Goal: Find specific page/section: Find specific page/section

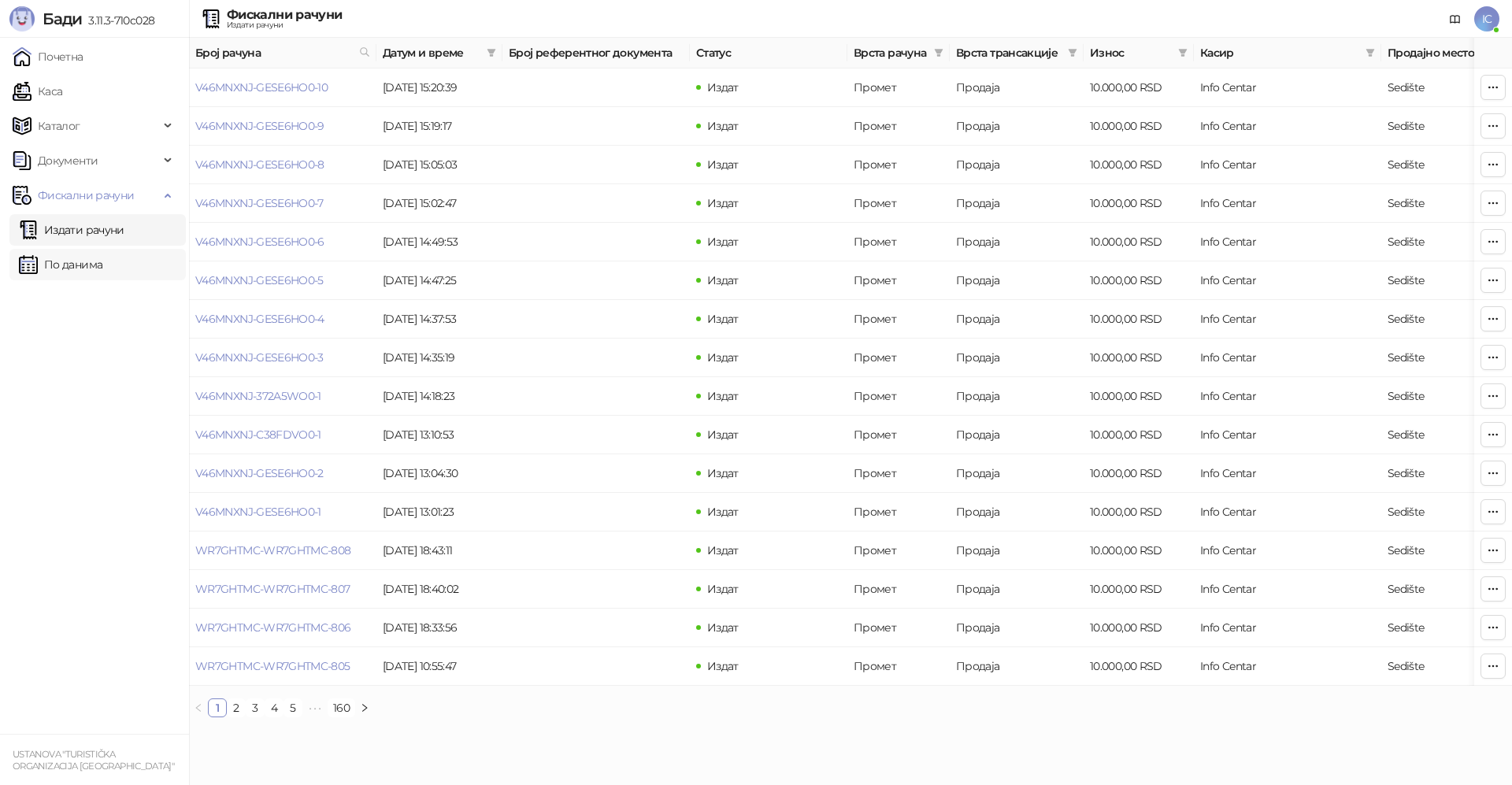
click at [81, 261] on link "По данима" at bounding box center [60, 265] width 83 height 32
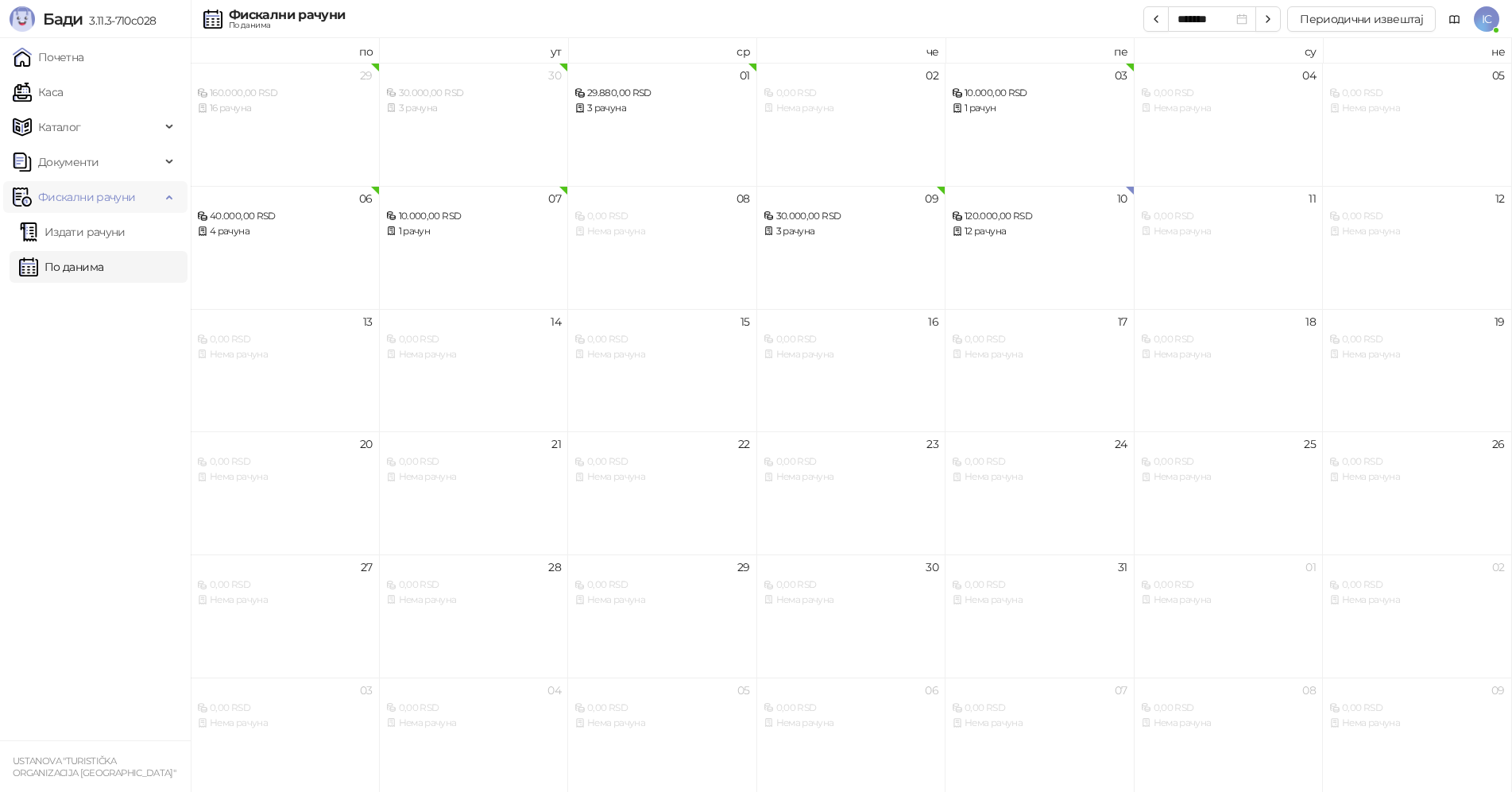
click at [120, 200] on span "Фискални рачуни" at bounding box center [86, 198] width 97 height 32
click at [117, 200] on span "Фискални рачуни" at bounding box center [86, 198] width 97 height 32
click at [113, 230] on link "Издати рачуни" at bounding box center [72, 232] width 107 height 32
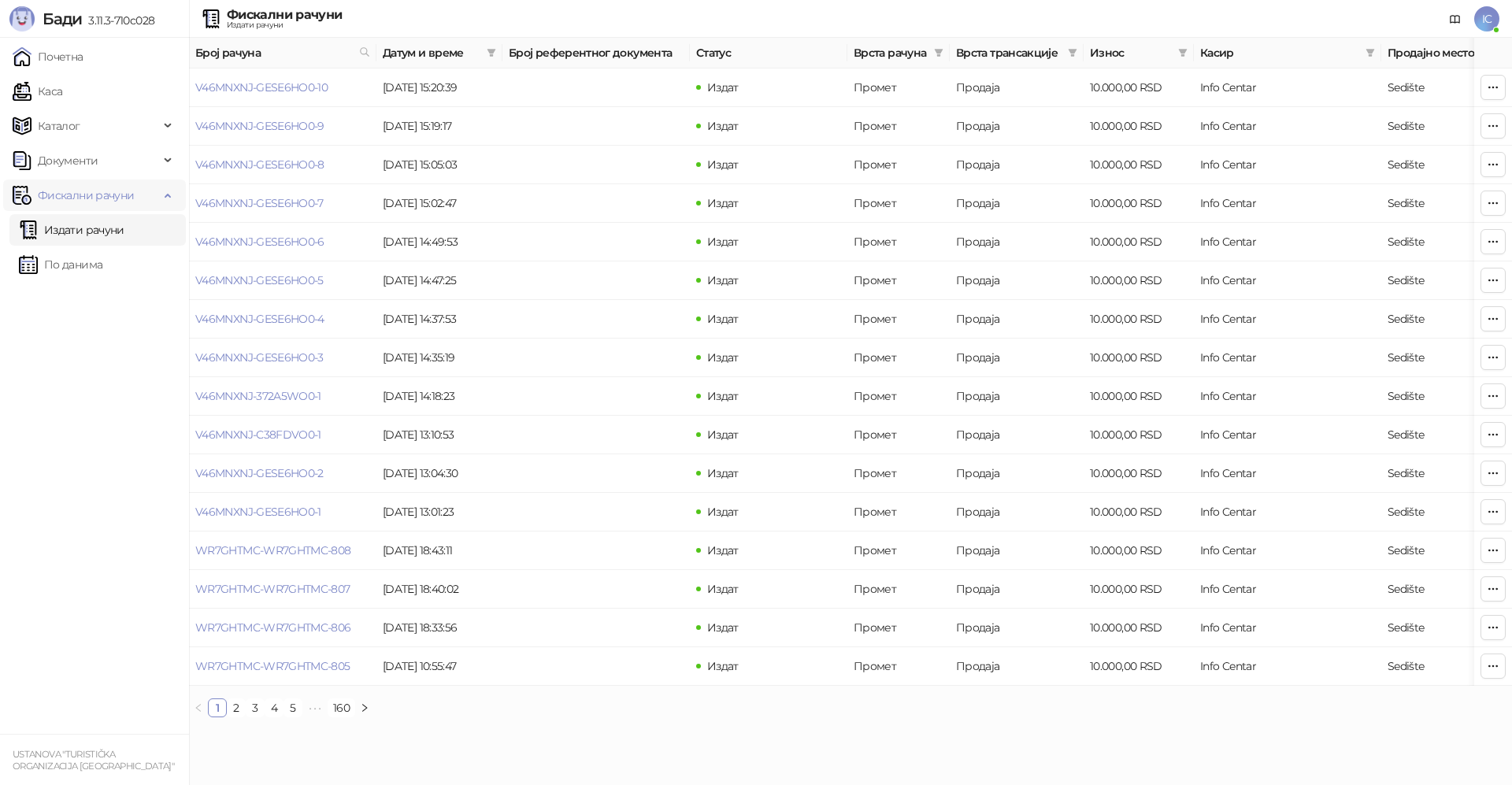
click at [86, 187] on span "Фискални рачуни" at bounding box center [85, 196] width 96 height 32
click at [91, 191] on span "Фискални рачуни" at bounding box center [85, 196] width 96 height 32
click at [101, 265] on link "По данима" at bounding box center [60, 265] width 83 height 32
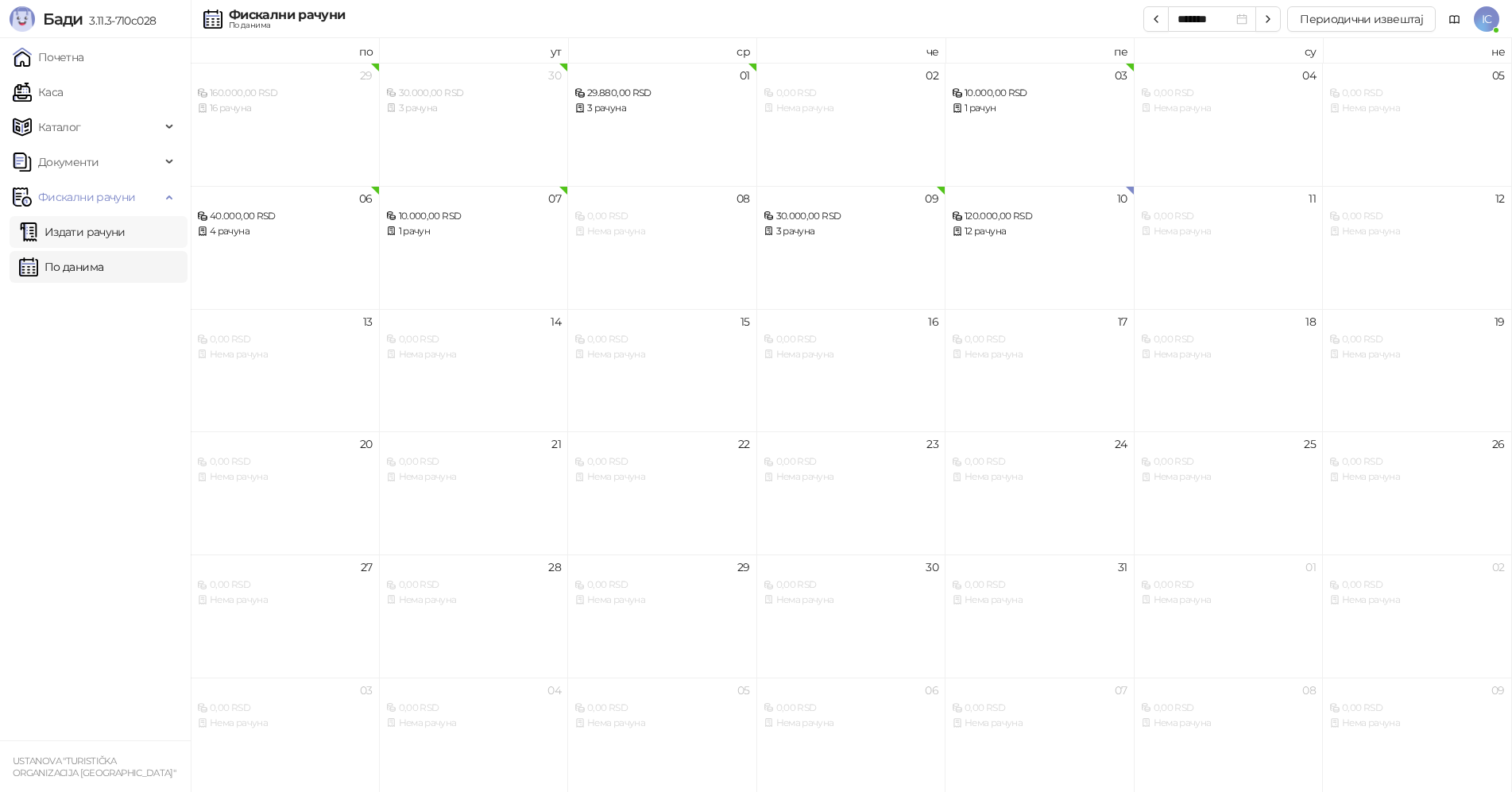
click at [107, 239] on link "Издати рачуни" at bounding box center [72, 232] width 107 height 32
